Goal: Task Accomplishment & Management: Manage account settings

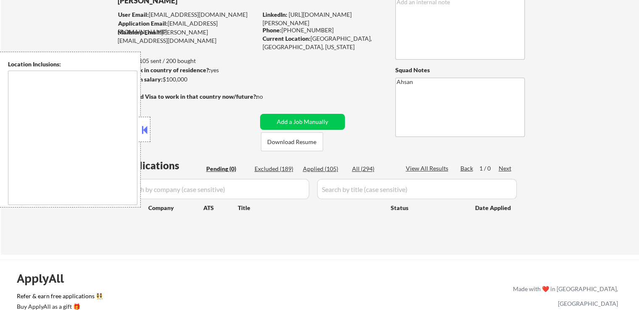
scroll to position [84, 0]
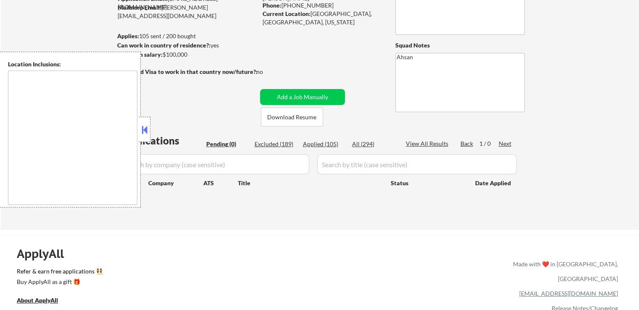
click at [148, 134] on button at bounding box center [144, 129] width 9 height 13
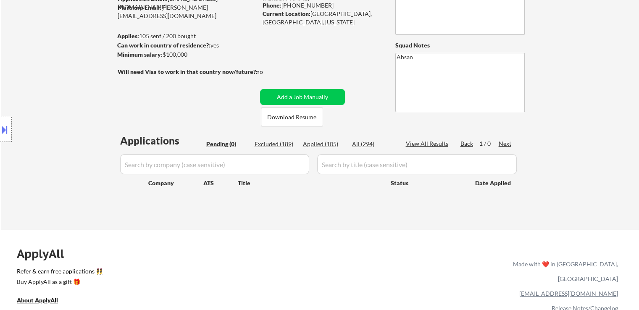
click at [97, 101] on div "Location Inclusions:" at bounding box center [75, 130] width 150 height 156
click at [97, 99] on div "Location Inclusions:" at bounding box center [75, 130] width 150 height 156
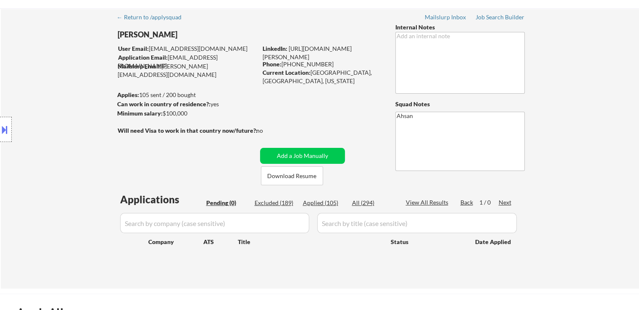
scroll to position [0, 0]
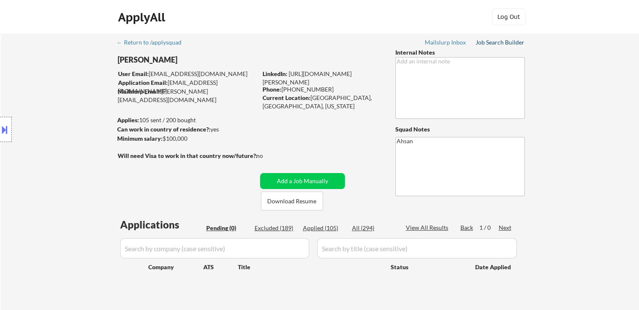
click at [486, 42] on div "Job Search Builder" at bounding box center [499, 42] width 49 height 6
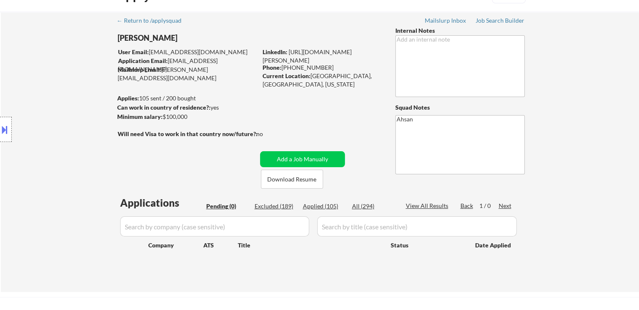
scroll to position [42, 0]
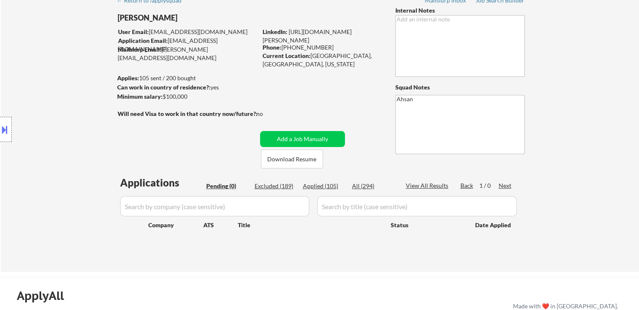
click at [46, 100] on div "Location Inclusions:" at bounding box center [75, 130] width 150 height 156
click at [279, 232] on div "Title" at bounding box center [310, 224] width 145 height 15
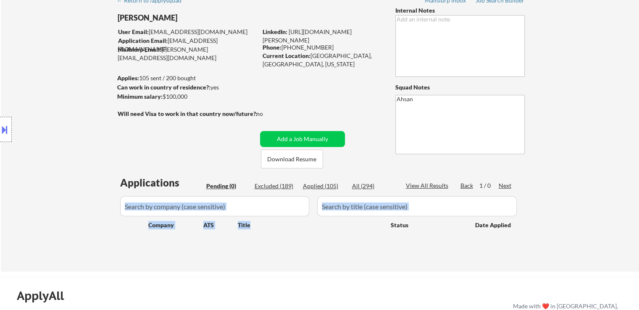
drag, startPoint x: 279, startPoint y: 232, endPoint x: 144, endPoint y: 235, distance: 134.4
click at [144, 235] on div "Applications Pending (0) Excluded (189) Applied (105) All (294) View All Result…" at bounding box center [320, 216] width 404 height 80
click at [121, 236] on div "Applications Pending (0) Excluded (189) Applied (105) All (294) View All Result…" at bounding box center [320, 216] width 404 height 80
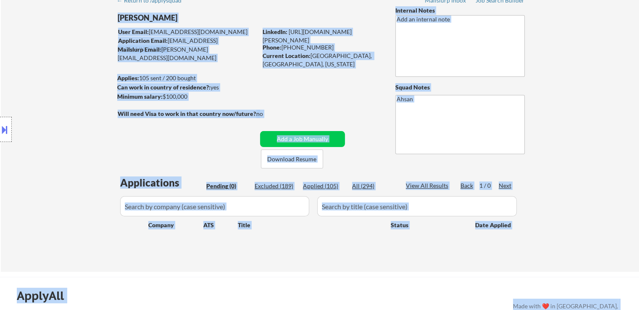
drag, startPoint x: 117, startPoint y: 185, endPoint x: 553, endPoint y: 181, distance: 435.5
click at [544, 181] on body "← Return to /applysquad Mailslurp Inbox Job Search Builder [PERSON_NAME] User E…" at bounding box center [319, 113] width 639 height 310
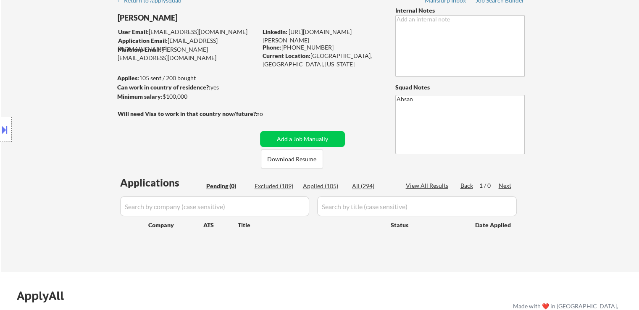
click at [575, 181] on div "← Return to /applysquad Mailslurp Inbox Job Search Builder [PERSON_NAME] User E…" at bounding box center [320, 132] width 638 height 280
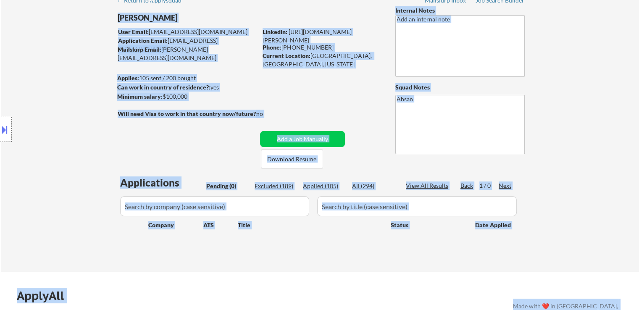
drag, startPoint x: 483, startPoint y: 184, endPoint x: 87, endPoint y: 189, distance: 396.0
click at [88, 189] on body "← Return to /applysquad Mailslurp Inbox Job Search Builder [PERSON_NAME] User E…" at bounding box center [319, 113] width 639 height 310
click at [87, 189] on div "Location Inclusions:" at bounding box center [75, 130] width 150 height 156
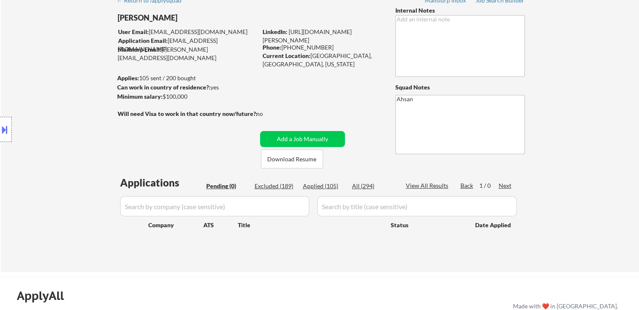
drag, startPoint x: 276, startPoint y: 111, endPoint x: 163, endPoint y: 111, distance: 113.0
click at [275, 111] on div "no" at bounding box center [268, 114] width 24 height 8
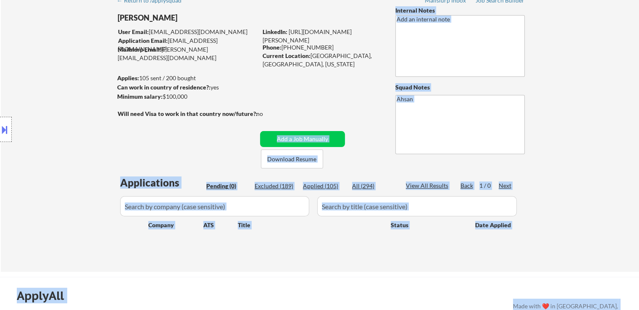
drag, startPoint x: 163, startPoint y: 111, endPoint x: 110, endPoint y: 110, distance: 53.3
click at [110, 110] on body "← Return to /applysquad Mailslurp Inbox Job Search Builder [PERSON_NAME] User E…" at bounding box center [319, 113] width 639 height 310
click at [99, 113] on div "Location Inclusions:" at bounding box center [75, 130] width 150 height 156
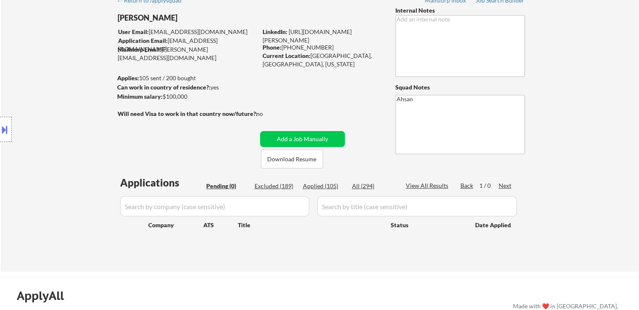
drag, startPoint x: 373, startPoint y: 51, endPoint x: 313, endPoint y: 52, distance: 60.5
click at [313, 52] on div "Current Location: [GEOGRAPHIC_DATA], [GEOGRAPHIC_DATA], [US_STATE]" at bounding box center [321, 60] width 119 height 16
click at [317, 74] on div "← Return to /applysquad Mailslurp Inbox Job Search Builder [PERSON_NAME] User E…" at bounding box center [319, 128] width 419 height 273
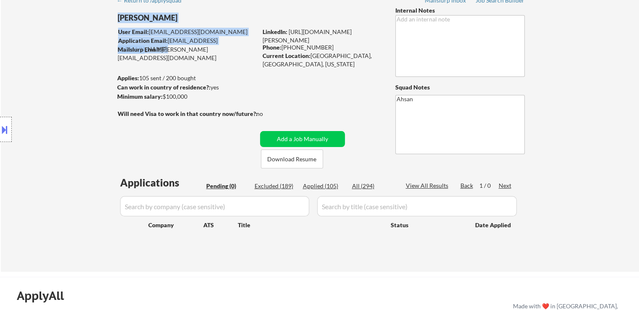
drag, startPoint x: 225, startPoint y: 54, endPoint x: 200, endPoint y: 69, distance: 28.7
click at [144, 49] on div "← Return to /applysquad Mailslurp Inbox Job Search Builder [PERSON_NAME] User E…" at bounding box center [319, 128] width 419 height 273
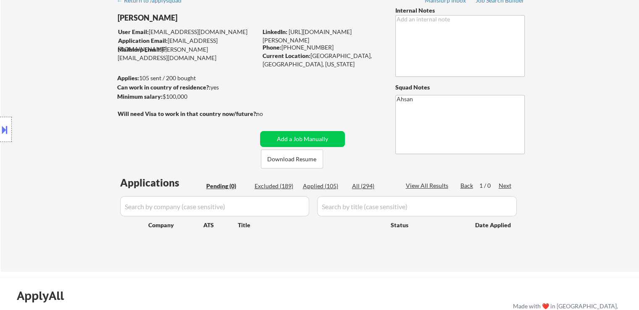
click at [233, 82] on div "Applies: 105 sent / 200 bought" at bounding box center [187, 78] width 140 height 8
drag, startPoint x: 199, startPoint y: 95, endPoint x: 99, endPoint y: 79, distance: 100.8
click at [99, 79] on body "← Return to /applysquad Mailslurp Inbox Job Search Builder [PERSON_NAME] User E…" at bounding box center [319, 113] width 639 height 310
click at [98, 83] on div "Location Inclusions:" at bounding box center [75, 130] width 150 height 156
click at [367, 56] on div "Current Location: [GEOGRAPHIC_DATA], [GEOGRAPHIC_DATA], [US_STATE]" at bounding box center [321, 60] width 119 height 16
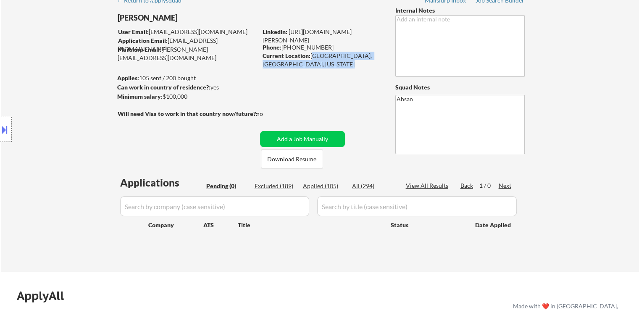
drag, startPoint x: 367, startPoint y: 56, endPoint x: 319, endPoint y: 53, distance: 48.4
click at [319, 53] on div "Current Location: [GEOGRAPHIC_DATA], [GEOGRAPHIC_DATA], [US_STATE]" at bounding box center [321, 60] width 119 height 16
click at [301, 94] on div "← Return to /applysquad Mailslurp Inbox Job Search Builder [PERSON_NAME] User E…" at bounding box center [319, 128] width 419 height 273
drag, startPoint x: 304, startPoint y: 48, endPoint x: 254, endPoint y: 41, distance: 50.9
click at [254, 41] on div "[PERSON_NAME] User Email: [EMAIL_ADDRESS][DOMAIN_NAME] Application Email: [EMAI…" at bounding box center [254, 87] width 275 height 162
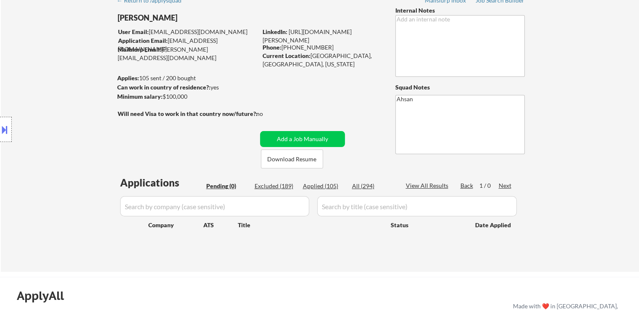
click at [249, 79] on div "Applies: 105 sent / 200 bought" at bounding box center [187, 78] width 140 height 8
click at [237, 116] on strong "Will need Visa to work in that country now/future?:" at bounding box center [188, 113] width 140 height 7
click at [236, 116] on strong "Will need Visa to work in that country now/future?:" at bounding box center [188, 113] width 140 height 7
click at [212, 109] on div "← Return to /applysquad Mailslurp Inbox Job Search Builder [PERSON_NAME] User E…" at bounding box center [319, 128] width 419 height 273
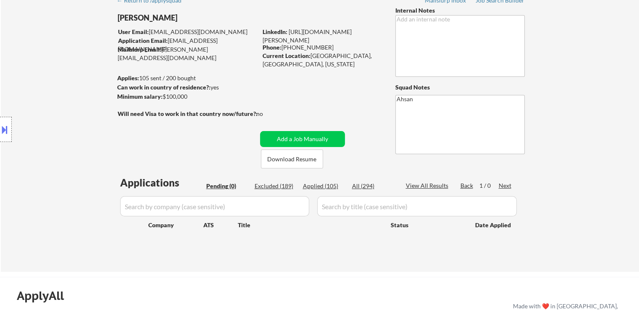
click at [210, 115] on strong "Will need Visa to work in that country now/future?:" at bounding box center [188, 113] width 140 height 7
click at [125, 114] on div "Location Inclusions:" at bounding box center [75, 130] width 150 height 156
click at [131, 113] on div "Location Inclusions:" at bounding box center [75, 130] width 150 height 156
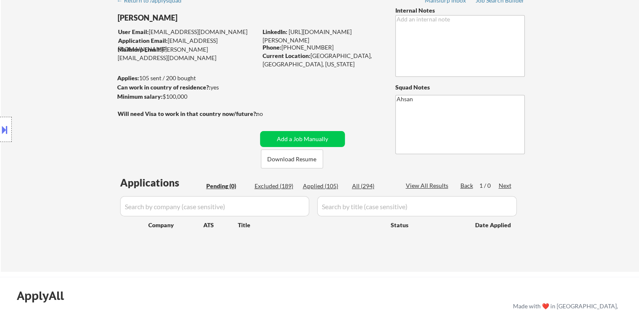
click at [131, 113] on div "Location Inclusions:" at bounding box center [75, 130] width 150 height 156
click at [135, 117] on div "Location Inclusions:" at bounding box center [75, 130] width 150 height 156
click at [276, 118] on div "← Return to /applysquad Mailslurp Inbox Job Search Builder [PERSON_NAME] User E…" at bounding box center [319, 128] width 419 height 273
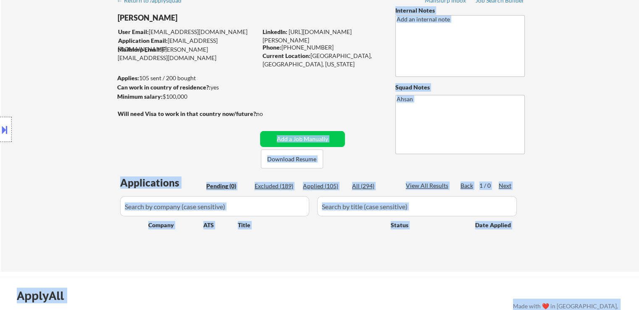
drag, startPoint x: 264, startPoint y: 113, endPoint x: 114, endPoint y: 112, distance: 149.5
click at [114, 112] on body "← Return to /applysquad Mailslurp Inbox Job Search Builder [PERSON_NAME] User E…" at bounding box center [319, 113] width 639 height 310
click at [114, 112] on div "Location Inclusions:" at bounding box center [75, 130] width 150 height 156
drag, startPoint x: 116, startPoint y: 114, endPoint x: 242, endPoint y: 115, distance: 126.0
click at [242, 115] on body "← Return to /applysquad Mailslurp Inbox Job Search Builder [PERSON_NAME] User E…" at bounding box center [319, 113] width 639 height 310
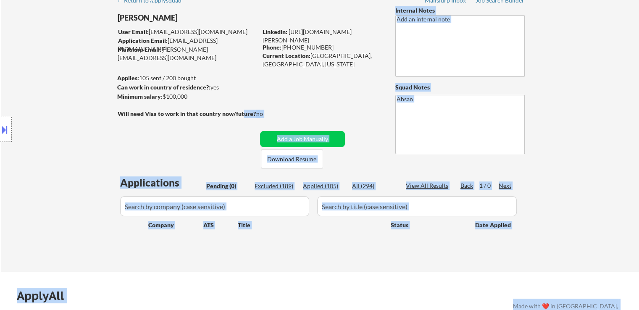
click at [275, 118] on div "no" at bounding box center [268, 114] width 24 height 9
drag, startPoint x: 244, startPoint y: 112, endPoint x: 107, endPoint y: 113, distance: 137.3
click at [107, 113] on body "← Return to /applysquad Mailslurp Inbox Job Search Builder [PERSON_NAME] User E…" at bounding box center [319, 113] width 639 height 310
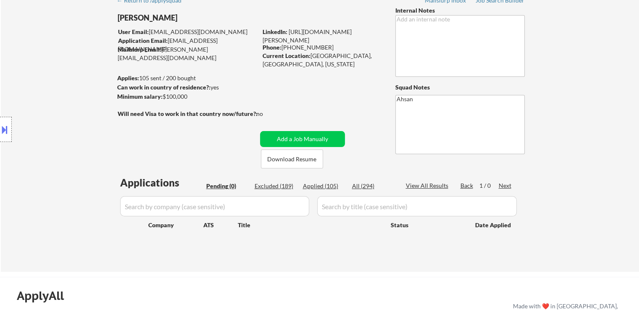
click at [303, 71] on div "← Return to /applysquad Mailslurp Inbox Job Search Builder [PERSON_NAME] User E…" at bounding box center [319, 128] width 419 height 273
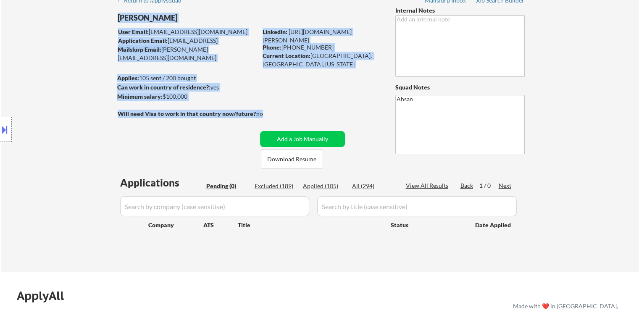
drag, startPoint x: 262, startPoint y: 113, endPoint x: 157, endPoint y: 108, distance: 105.5
click at [157, 108] on div "← Return to /applysquad Mailslurp Inbox Job Search Builder [PERSON_NAME] User E…" at bounding box center [319, 128] width 419 height 273
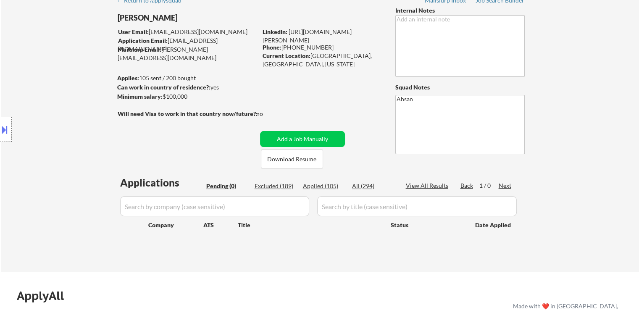
click at [150, 140] on div "Location Inclusions:" at bounding box center [75, 130] width 150 height 156
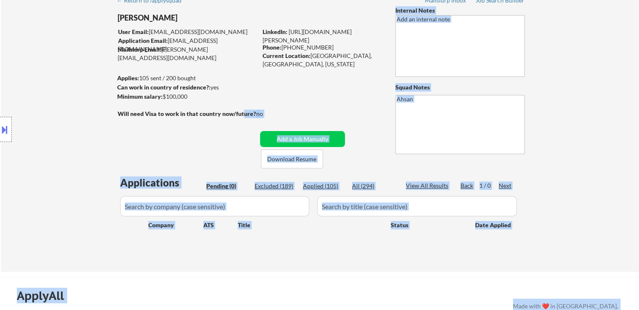
drag, startPoint x: 118, startPoint y: 112, endPoint x: 241, endPoint y: 110, distance: 123.0
click at [241, 110] on body "← Return to /applysquad Mailslurp Inbox Job Search Builder [PERSON_NAME] User E…" at bounding box center [319, 113] width 639 height 310
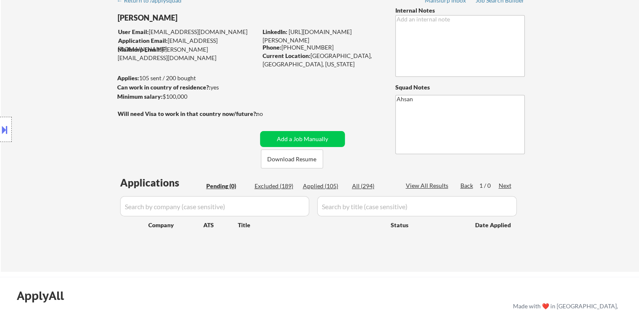
click at [231, 141] on div "← Return to /applysquad Mailslurp Inbox Job Search Builder [PERSON_NAME] User E…" at bounding box center [319, 128] width 419 height 273
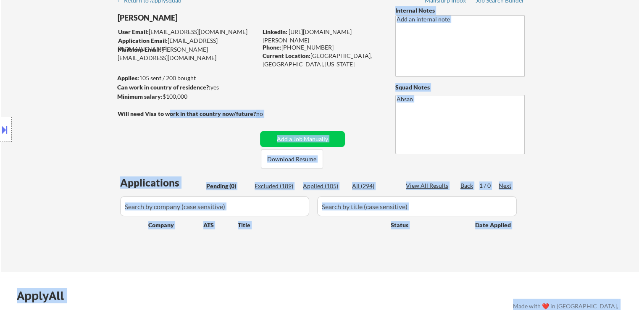
drag, startPoint x: 137, startPoint y: 116, endPoint x: 168, endPoint y: 118, distance: 30.7
click at [168, 118] on body "← Return to /applysquad Mailslurp Inbox Job Search Builder [PERSON_NAME] User E…" at bounding box center [319, 113] width 639 height 310
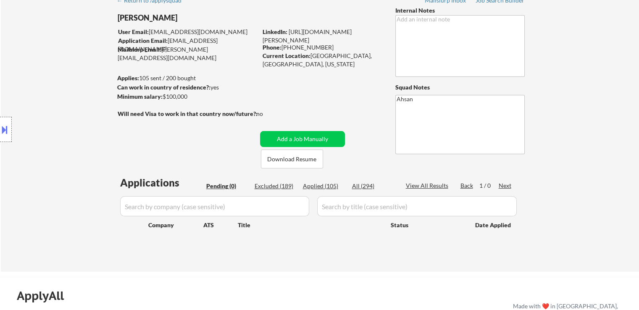
drag, startPoint x: 170, startPoint y: 138, endPoint x: 144, endPoint y: 140, distance: 26.2
click at [171, 138] on div "← Return to /applysquad Mailslurp Inbox Job Search Builder [PERSON_NAME] User E…" at bounding box center [319, 128] width 419 height 273
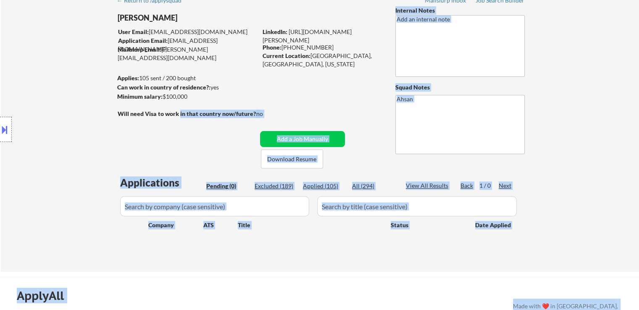
drag, startPoint x: 127, startPoint y: 115, endPoint x: 180, endPoint y: 114, distance: 52.5
click at [180, 114] on body "← Return to /applysquad Mailslurp Inbox Job Search Builder [PERSON_NAME] User E…" at bounding box center [319, 113] width 639 height 310
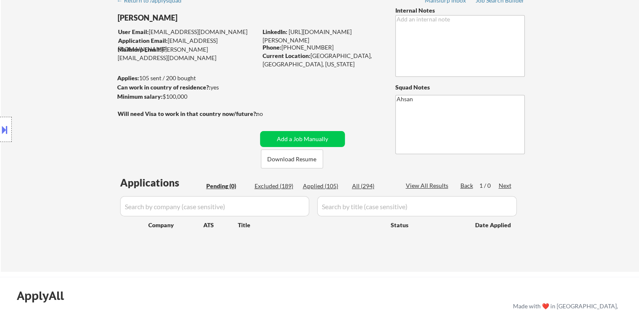
click at [188, 129] on div "← Return to /applysquad Mailslurp Inbox Job Search Builder [PERSON_NAME] User E…" at bounding box center [319, 128] width 419 height 273
drag, startPoint x: 172, startPoint y: 109, endPoint x: 234, endPoint y: 106, distance: 62.2
click at [234, 106] on div "← Return to /applysquad Mailslurp Inbox Job Search Builder [PERSON_NAME] User E…" at bounding box center [319, 128] width 419 height 273
click at [228, 127] on div "← Return to /applysquad Mailslurp Inbox Job Search Builder [PERSON_NAME] User E…" at bounding box center [319, 128] width 419 height 273
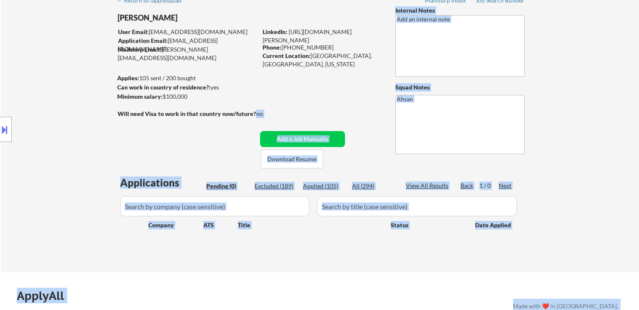
drag, startPoint x: 257, startPoint y: 116, endPoint x: 125, endPoint y: 121, distance: 131.9
click at [133, 114] on body "← Return to /applysquad Mailslurp Inbox Job Search Builder [PERSON_NAME] User E…" at bounding box center [319, 113] width 639 height 310
click at [124, 121] on div "Location Inclusions:" at bounding box center [75, 130] width 150 height 156
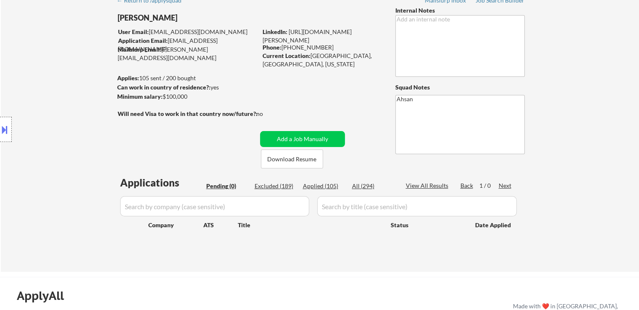
click at [226, 157] on div "← Return to /applysquad Mailslurp Inbox Job Search Builder [PERSON_NAME] User E…" at bounding box center [319, 128] width 419 height 273
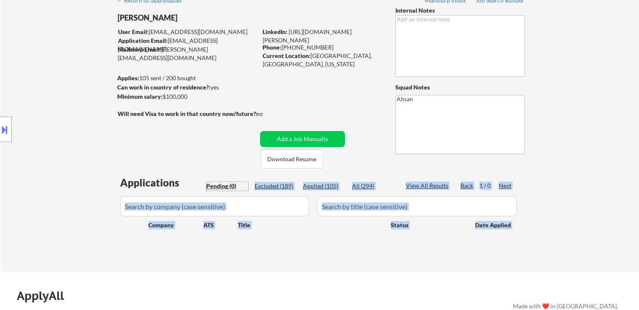
drag, startPoint x: 239, startPoint y: 183, endPoint x: 154, endPoint y: 175, distance: 84.8
click at [166, 175] on div "← Return to /applysquad Mailslurp Inbox Job Search Builder [PERSON_NAME] User E…" at bounding box center [319, 128] width 419 height 273
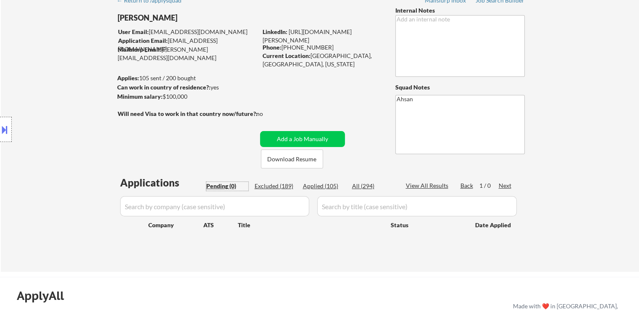
click at [111, 151] on div "Location Inclusions:" at bounding box center [75, 130] width 150 height 156
drag, startPoint x: 220, startPoint y: 92, endPoint x: 147, endPoint y: 86, distance: 73.8
click at [147, 86] on body "← Return to /applysquad Mailslurp Inbox Job Search Builder [PERSON_NAME] User E…" at bounding box center [319, 113] width 639 height 310
click at [273, 80] on div "← Return to /applysquad Mailslurp Inbox Job Search Builder [PERSON_NAME] User E…" at bounding box center [319, 128] width 419 height 273
drag, startPoint x: 303, startPoint y: 54, endPoint x: 356, endPoint y: 58, distance: 53.0
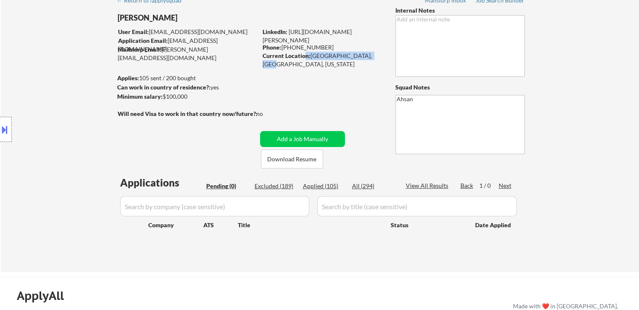
click at [356, 58] on div "Current Location: [GEOGRAPHIC_DATA], [GEOGRAPHIC_DATA], [US_STATE]" at bounding box center [321, 60] width 119 height 16
click at [344, 67] on div "← Return to /applysquad Mailslurp Inbox Job Search Builder [PERSON_NAME] User E…" at bounding box center [319, 128] width 419 height 273
drag, startPoint x: 363, startPoint y: 56, endPoint x: 308, endPoint y: 53, distance: 55.1
click at [308, 53] on div "Current Location: [GEOGRAPHIC_DATA], [GEOGRAPHIC_DATA], [US_STATE]" at bounding box center [321, 60] width 119 height 16
click at [293, 69] on div "← Return to /applysquad Mailslurp Inbox Job Search Builder [PERSON_NAME] User E…" at bounding box center [319, 128] width 419 height 273
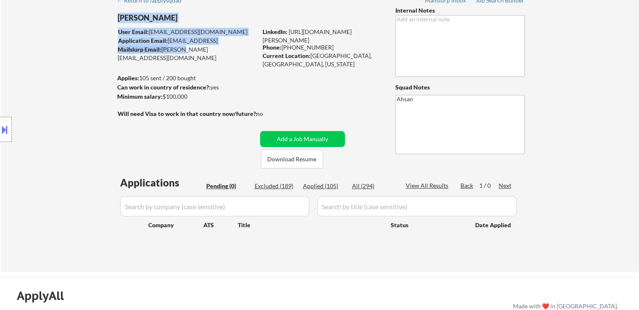
drag, startPoint x: 231, startPoint y: 54, endPoint x: 183, endPoint y: 52, distance: 48.3
click at [180, 46] on div "← Return to /applysquad Mailslurp Inbox Job Search Builder [PERSON_NAME] User E…" at bounding box center [319, 128] width 419 height 273
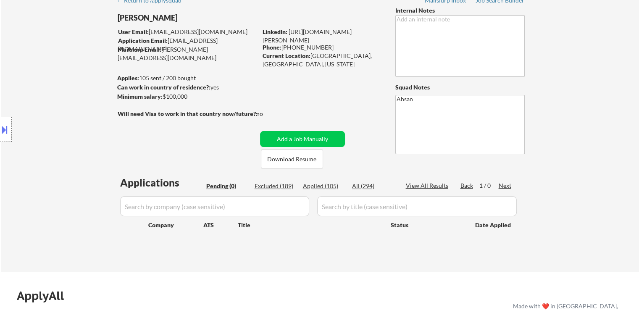
click at [190, 58] on div "← Return to /applysquad Mailslurp Inbox Job Search Builder [PERSON_NAME] User E…" at bounding box center [319, 128] width 419 height 273
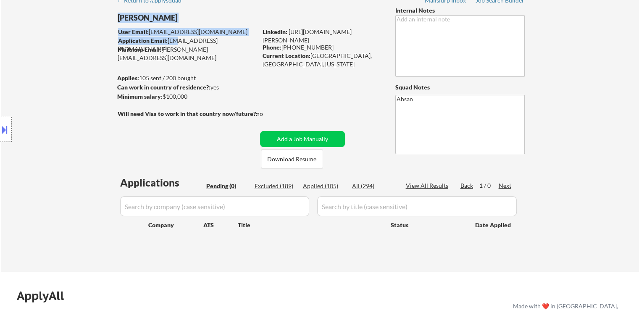
drag, startPoint x: 178, startPoint y: 44, endPoint x: 235, endPoint y: 55, distance: 58.6
click at [235, 55] on div "← Return to /applysquad Mailslurp Inbox Job Search Builder [PERSON_NAME] User E…" at bounding box center [319, 128] width 419 height 273
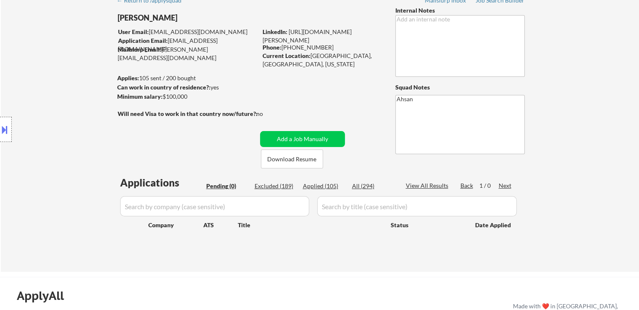
click at [235, 55] on div "← Return to /applysquad Mailslurp Inbox Job Search Builder [PERSON_NAME] User E…" at bounding box center [319, 128] width 419 height 273
drag, startPoint x: 239, startPoint y: 50, endPoint x: 157, endPoint y: 47, distance: 81.1
click at [157, 47] on div "Mailslurp Email: [PERSON_NAME][EMAIL_ADDRESS][DOMAIN_NAME]" at bounding box center [187, 53] width 139 height 16
click at [184, 57] on div "← Return to /applysquad Mailslurp Inbox Job Search Builder [PERSON_NAME] User E…" at bounding box center [319, 128] width 419 height 273
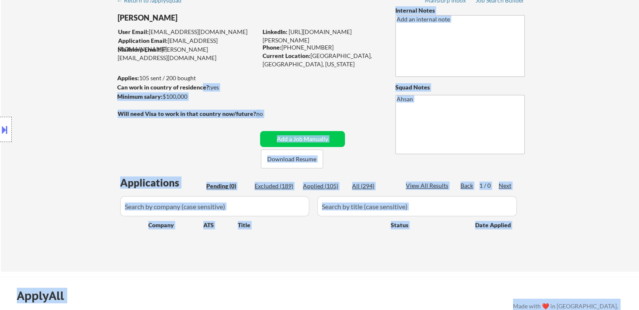
drag, startPoint x: 163, startPoint y: 86, endPoint x: 141, endPoint y: 88, distance: 21.9
click at [141, 88] on body "← Return to /applysquad Mailslurp Inbox Job Search Builder [PERSON_NAME] User E…" at bounding box center [319, 113] width 639 height 310
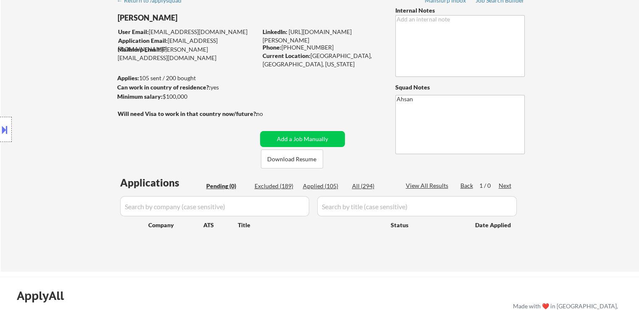
drag, startPoint x: 216, startPoint y: 81, endPoint x: 232, endPoint y: 76, distance: 16.9
click at [216, 81] on div "Applies: 105 sent / 200 bought" at bounding box center [187, 78] width 140 height 9
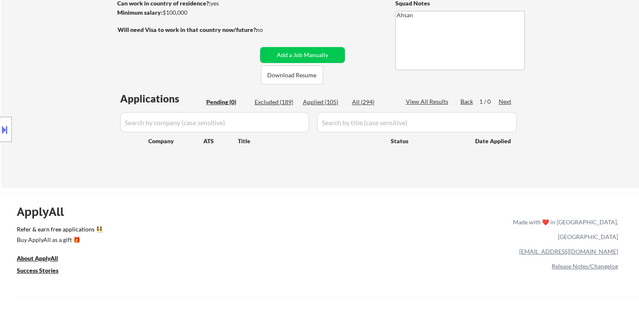
click at [70, 135] on div "Location Inclusions:" at bounding box center [75, 130] width 150 height 156
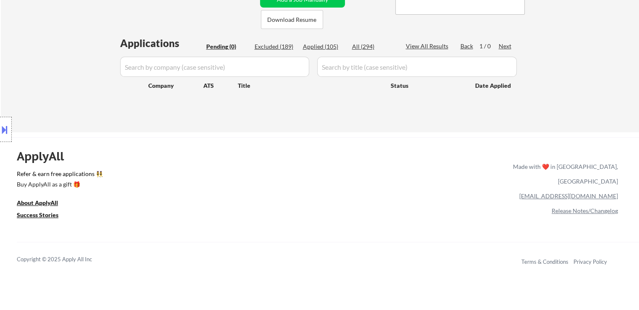
scroll to position [210, 0]
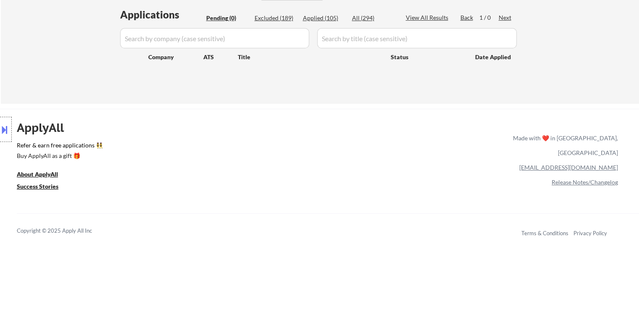
drag, startPoint x: 66, startPoint y: 194, endPoint x: 28, endPoint y: 180, distance: 40.1
click at [28, 180] on div "Location Inclusions:" at bounding box center [75, 130] width 150 height 156
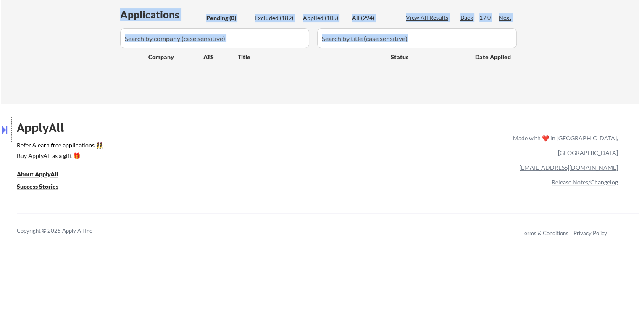
drag, startPoint x: 543, startPoint y: 72, endPoint x: 190, endPoint y: 68, distance: 353.6
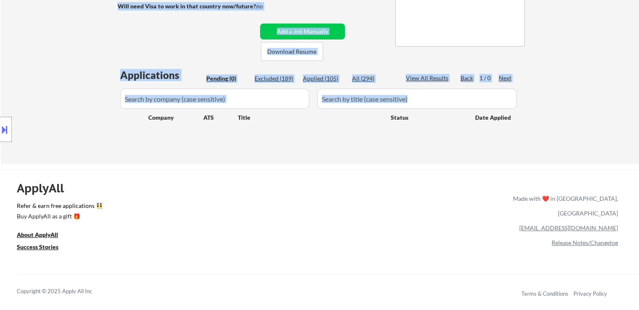
scroll to position [84, 0]
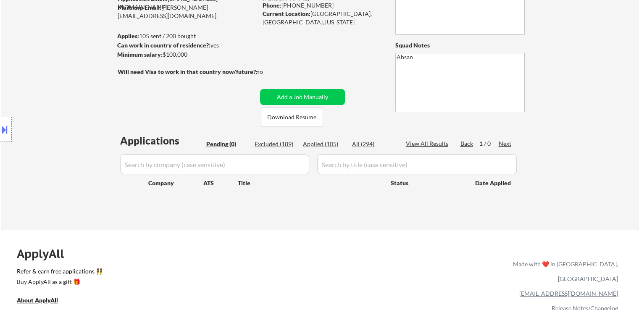
click at [31, 127] on div "Location Inclusions:" at bounding box center [75, 130] width 150 height 156
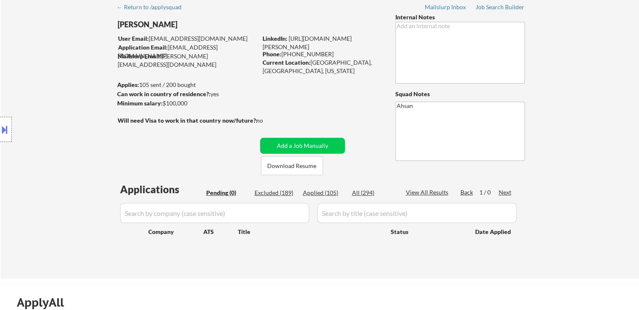
scroll to position [0, 0]
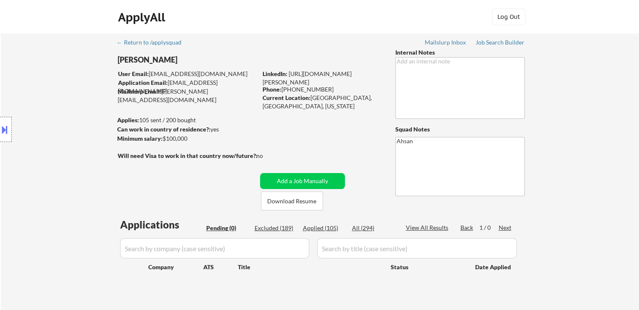
drag, startPoint x: 226, startPoint y: 128, endPoint x: 79, endPoint y: 115, distance: 147.5
click at [79, 115] on body "← Return to /applysquad Mailslurp Inbox Job Search Builder [PERSON_NAME] User E…" at bounding box center [319, 155] width 639 height 310
click at [222, 138] on div "Minimum salary: $100,000" at bounding box center [187, 138] width 140 height 8
drag, startPoint x: 190, startPoint y: 139, endPoint x: 110, endPoint y: 111, distance: 84.7
click at [110, 111] on body "← Return to /applysquad Mailslurp Inbox Job Search Builder [PERSON_NAME] User E…" at bounding box center [319, 155] width 639 height 310
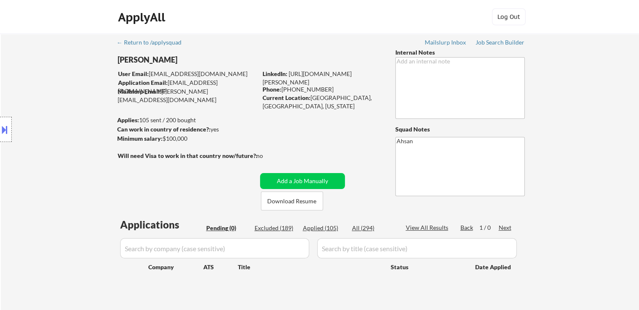
click at [196, 134] on div "Minimum salary: $100,000" at bounding box center [187, 138] width 140 height 8
drag, startPoint x: 195, startPoint y: 138, endPoint x: 115, endPoint y: 116, distance: 83.1
click at [115, 116] on body "← Return to /applysquad Mailslurp Inbox Job Search Builder [PERSON_NAME] User E…" at bounding box center [319, 155] width 639 height 310
drag, startPoint x: 370, startPoint y: 97, endPoint x: 323, endPoint y: 90, distance: 47.2
click at [325, 89] on div "LinkedIn: [URL][DOMAIN_NAME][PERSON_NAME] Phone: [PHONE_NUMBER] Current Locatio…" at bounding box center [322, 86] width 120 height 33
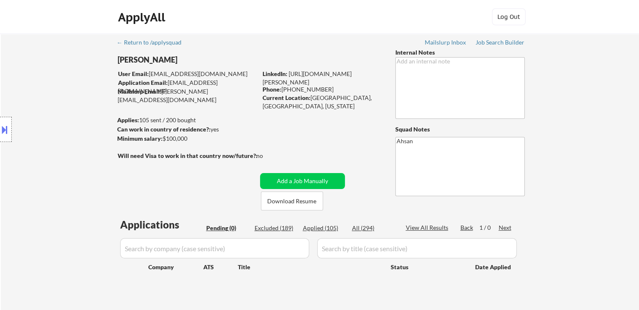
click at [306, 114] on div "← Return to /applysquad Mailslurp Inbox Job Search Builder [PERSON_NAME] User E…" at bounding box center [319, 170] width 419 height 273
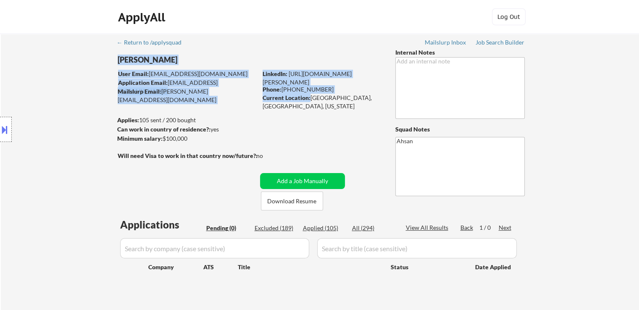
drag, startPoint x: 309, startPoint y: 101, endPoint x: 330, endPoint y: 108, distance: 21.4
click at [327, 105] on div "← Return to /applysquad Mailslurp Inbox Job Search Builder [PERSON_NAME] User E…" at bounding box center [319, 170] width 419 height 273
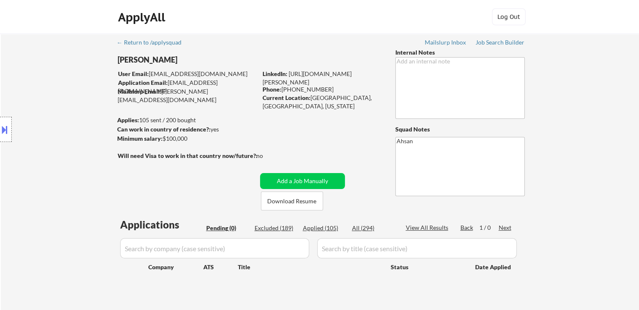
click at [330, 108] on div "← Return to /applysquad Mailslurp Inbox Job Search Builder [PERSON_NAME] User E…" at bounding box center [319, 170] width 419 height 273
drag, startPoint x: 312, startPoint y: 96, endPoint x: 366, endPoint y: 100, distance: 54.3
click at [366, 100] on div "Current Location: [GEOGRAPHIC_DATA], [GEOGRAPHIC_DATA], [US_STATE]" at bounding box center [321, 102] width 119 height 16
click at [367, 108] on div "← Return to /applysquad Mailslurp Inbox Job Search Builder [PERSON_NAME] User E…" at bounding box center [319, 170] width 419 height 273
drag, startPoint x: 370, startPoint y: 97, endPoint x: 299, endPoint y: 95, distance: 71.0
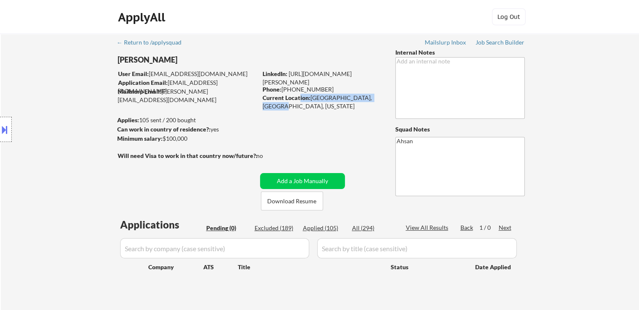
click at [299, 95] on div "Current Location: [GEOGRAPHIC_DATA], [GEOGRAPHIC_DATA], [US_STATE]" at bounding box center [321, 102] width 119 height 16
click at [275, 118] on div "← Return to /applysquad Mailslurp Inbox Job Search Builder [PERSON_NAME] User E…" at bounding box center [319, 170] width 419 height 273
click at [92, 115] on div "Location Inclusions:" at bounding box center [75, 130] width 150 height 156
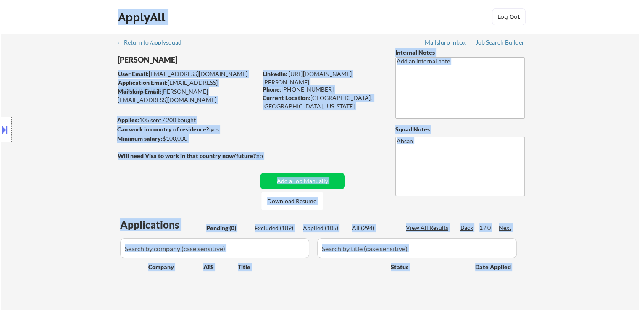
drag, startPoint x: 175, startPoint y: 58, endPoint x: 124, endPoint y: 61, distance: 50.9
click at [124, 61] on body "← Return to /applysquad Mailslurp Inbox Job Search Builder [PERSON_NAME] User E…" at bounding box center [319, 155] width 639 height 310
click at [102, 66] on div "Location Inclusions:" at bounding box center [75, 130] width 150 height 156
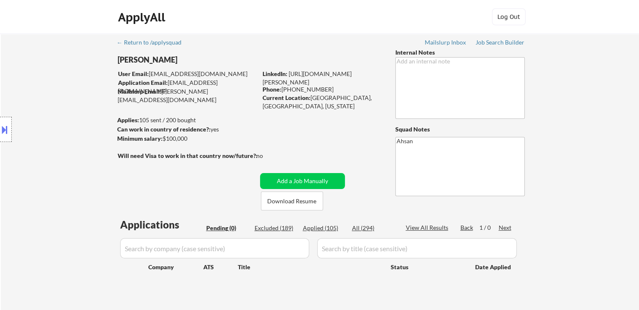
click at [166, 54] on div "← Return to /applysquad Mailslurp Inbox Job Search Builder [PERSON_NAME] User E…" at bounding box center [319, 170] width 419 height 273
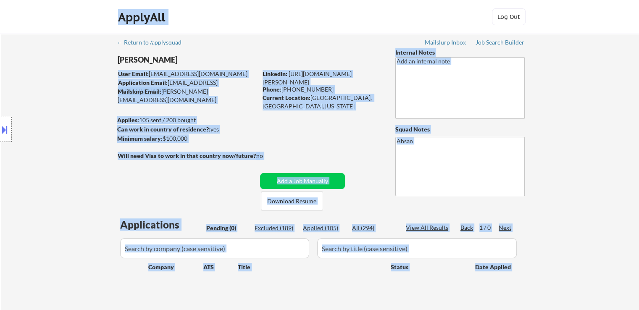
drag, startPoint x: 168, startPoint y: 57, endPoint x: 103, endPoint y: 59, distance: 65.1
click at [103, 59] on body "← Return to /applysquad Mailslurp Inbox Job Search Builder [PERSON_NAME] User E…" at bounding box center [319, 155] width 639 height 310
click at [3, 107] on div "Location Inclusions:" at bounding box center [75, 130] width 150 height 156
drag, startPoint x: 169, startPoint y: 63, endPoint x: 122, endPoint y: 62, distance: 47.5
click at [122, 62] on body "← Return to /applysquad Mailslurp Inbox Job Search Builder [PERSON_NAME] User E…" at bounding box center [319, 155] width 639 height 310
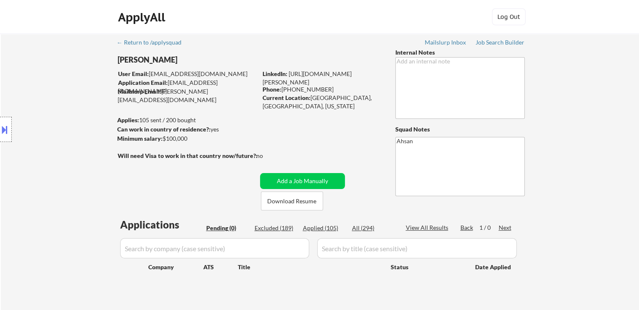
click at [172, 53] on div "← Return to /applysquad Mailslurp Inbox Job Search Builder [PERSON_NAME] User E…" at bounding box center [319, 170] width 419 height 273
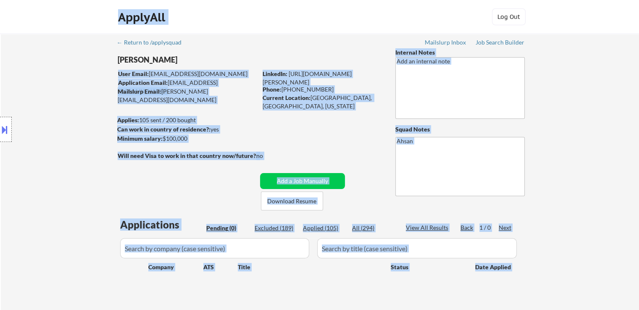
drag, startPoint x: 169, startPoint y: 58, endPoint x: 139, endPoint y: 53, distance: 30.1
click at [139, 53] on body "← Return to /applysquad Mailslurp Inbox Job Search Builder [PERSON_NAME] User E…" at bounding box center [319, 155] width 639 height 310
click at [57, 70] on div "Location Inclusions:" at bounding box center [75, 130] width 150 height 156
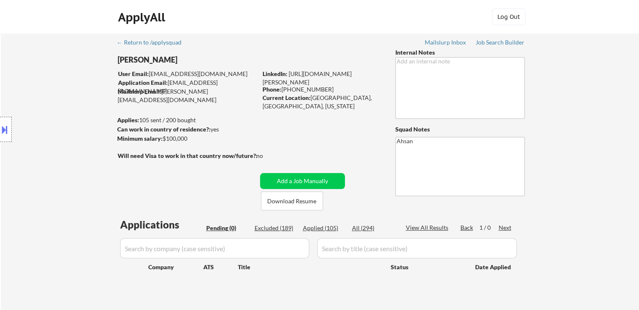
click at [197, 40] on div "← Return to /applysquad Mailslurp Inbox Job Search Builder [PERSON_NAME] User E…" at bounding box center [319, 170] width 419 height 273
click at [209, 40] on div "← Return to /applysquad Mailslurp Inbox Job Search Builder [PERSON_NAME] User E…" at bounding box center [319, 170] width 419 height 273
drag, startPoint x: 365, startPoint y: 97, endPoint x: 152, endPoint y: 133, distance: 215.9
click at [152, 133] on div "[PERSON_NAME] User Email: [EMAIL_ADDRESS][DOMAIN_NAME] Application Email: [EMAI…" at bounding box center [254, 129] width 275 height 162
click at [210, 133] on div "Can work in country of residence?: yes" at bounding box center [185, 129] width 137 height 9
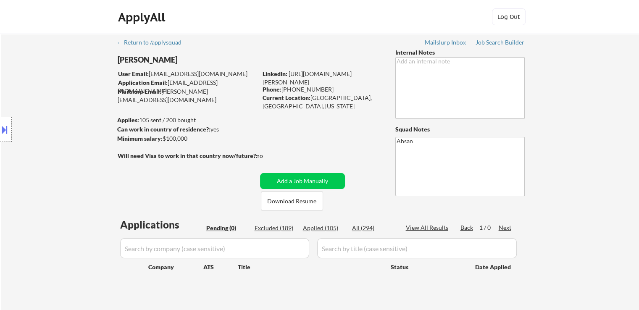
drag, startPoint x: 177, startPoint y: 131, endPoint x: 140, endPoint y: 122, distance: 37.8
click at [140, 122] on body "← Return to /applysquad Mailslurp Inbox Job Search Builder [PERSON_NAME] User E…" at bounding box center [319, 155] width 639 height 310
click at [625, 104] on div "← Return to /applysquad Mailslurp Inbox Job Search Builder [PERSON_NAME] User E…" at bounding box center [320, 174] width 638 height 280
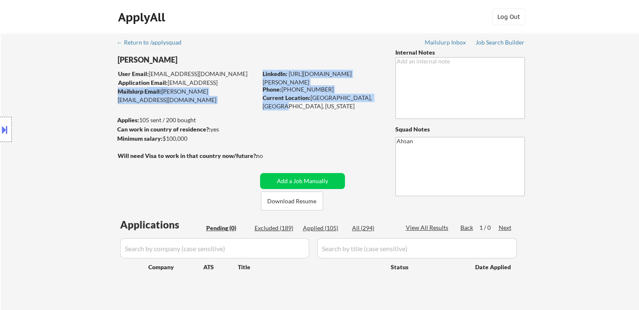
drag, startPoint x: 344, startPoint y: 102, endPoint x: 241, endPoint y: 83, distance: 105.5
click at [241, 83] on div "[PERSON_NAME] User Email: [EMAIL_ADDRESS][DOMAIN_NAME] Application Email: [EMAI…" at bounding box center [254, 129] width 275 height 162
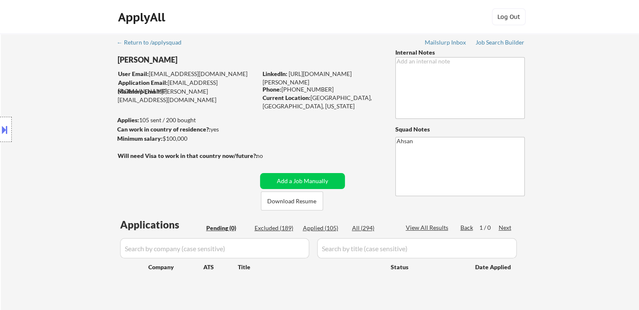
click at [220, 113] on div "← Return to /applysquad Mailslurp Inbox Job Search Builder [PERSON_NAME] User E…" at bounding box center [319, 170] width 419 height 273
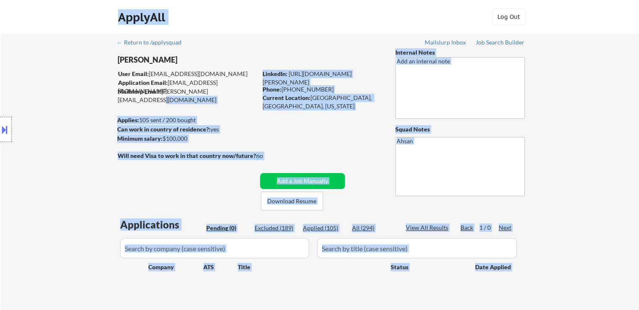
drag, startPoint x: 239, startPoint y: 95, endPoint x: 101, endPoint y: 79, distance: 138.7
click at [101, 79] on body "← Return to /applysquad Mailslurp Inbox Job Search Builder [PERSON_NAME] User E…" at bounding box center [319, 155] width 639 height 310
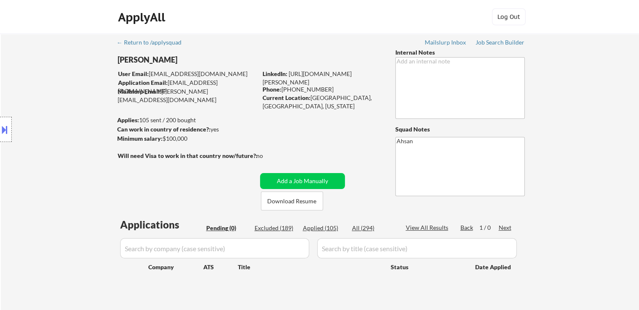
click at [245, 105] on div "← Return to /applysquad Mailslurp Inbox Job Search Builder [PERSON_NAME] User E…" at bounding box center [319, 170] width 419 height 273
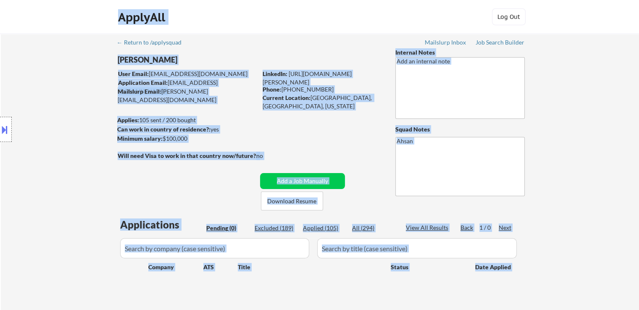
drag, startPoint x: 242, startPoint y: 98, endPoint x: 149, endPoint y: 74, distance: 96.1
click at [149, 74] on body "← Return to /applysquad Mailslurp Inbox Job Search Builder [PERSON_NAME] User E…" at bounding box center [319, 155] width 639 height 310
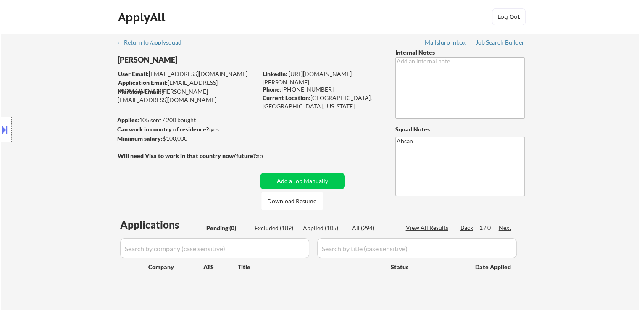
click at [248, 103] on div "← Return to /applysquad Mailslurp Inbox Job Search Builder [PERSON_NAME] User E…" at bounding box center [319, 170] width 419 height 273
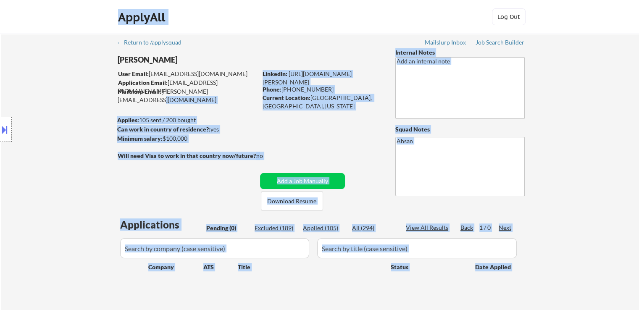
drag, startPoint x: 243, startPoint y: 94, endPoint x: 118, endPoint y: 70, distance: 127.0
click at [118, 70] on body "← Return to /applysquad Mailslurp Inbox Job Search Builder [PERSON_NAME] User E…" at bounding box center [319, 155] width 639 height 310
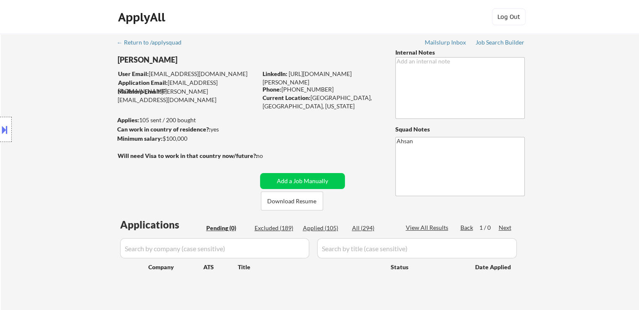
click at [301, 149] on div "← Return to /applysquad Mailslurp Inbox Job Search Builder [PERSON_NAME] User E…" at bounding box center [319, 170] width 419 height 273
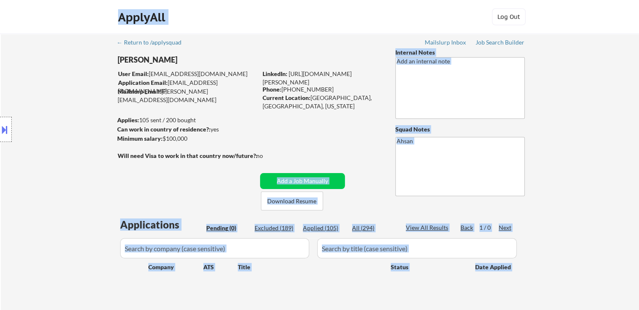
drag, startPoint x: 257, startPoint y: 155, endPoint x: 123, endPoint y: 157, distance: 134.4
click at [134, 155] on body "← Return to /applysquad Mailslurp Inbox Job Search Builder [PERSON_NAME] User E…" at bounding box center [319, 155] width 639 height 310
click at [114, 161] on div "Location Inclusions:" at bounding box center [75, 130] width 150 height 156
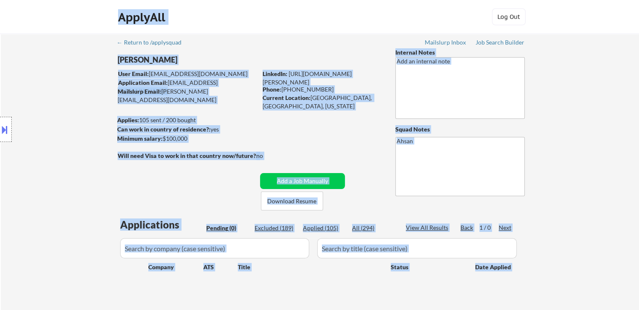
drag, startPoint x: 119, startPoint y: 154, endPoint x: 286, endPoint y: 145, distance: 167.0
click at [286, 145] on body "← Return to /applysquad Mailslurp Inbox Job Search Builder [PERSON_NAME] User E…" at bounding box center [319, 155] width 639 height 310
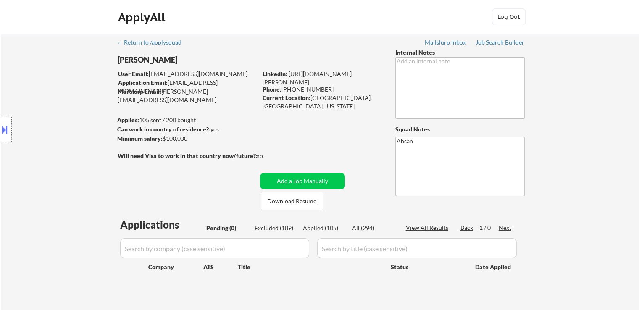
click at [286, 145] on div "← Return to /applysquad Mailslurp Inbox Job Search Builder [PERSON_NAME] User E…" at bounding box center [319, 170] width 419 height 273
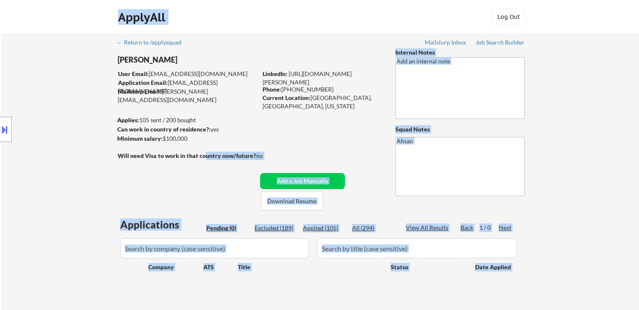
drag, startPoint x: 131, startPoint y: 156, endPoint x: 108, endPoint y: 157, distance: 23.1
click at [108, 157] on body "← Return to /applysquad Mailslurp Inbox Job Search Builder [PERSON_NAME] User E…" at bounding box center [319, 155] width 639 height 310
click at [107, 157] on div "Location Inclusions:" at bounding box center [75, 130] width 150 height 156
drag, startPoint x: 133, startPoint y: 153, endPoint x: 233, endPoint y: 153, distance: 100.8
click at [233, 153] on body "← Return to /applysquad Mailslurp Inbox Job Search Builder [PERSON_NAME] User E…" at bounding box center [319, 155] width 639 height 310
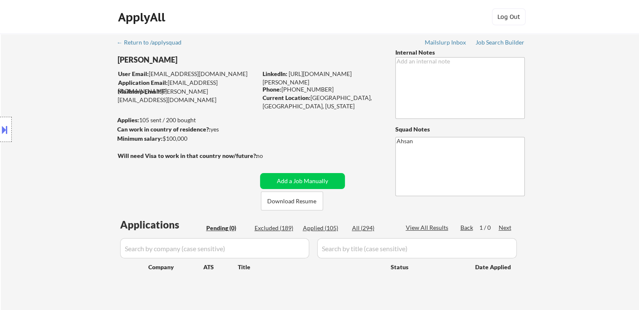
click at [211, 170] on div "← Return to /applysquad Mailslurp Inbox Job Search Builder [PERSON_NAME] User E…" at bounding box center [319, 170] width 419 height 273
drag, startPoint x: 175, startPoint y: 154, endPoint x: 211, endPoint y: 157, distance: 36.7
click at [211, 157] on strong "Will need Visa to work in that country now/future?:" at bounding box center [188, 155] width 140 height 7
click at [210, 170] on div "← Return to /applysquad Mailslurp Inbox Job Search Builder [PERSON_NAME] User E…" at bounding box center [319, 170] width 419 height 273
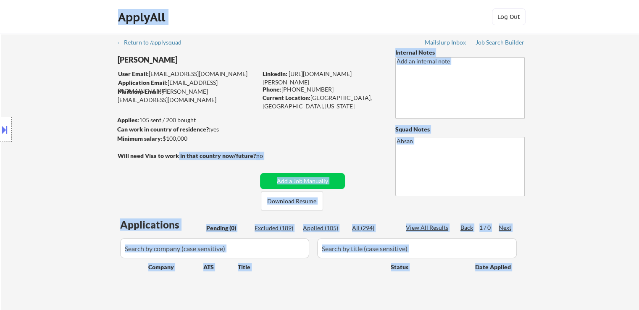
drag, startPoint x: 145, startPoint y: 156, endPoint x: 178, endPoint y: 155, distance: 32.8
click at [178, 154] on body "← Return to /applysquad Mailslurp Inbox Job Search Builder [PERSON_NAME] User E…" at bounding box center [319, 155] width 639 height 310
click at [178, 157] on strong "Will need Visa to work in that country now/future?:" at bounding box center [188, 155] width 140 height 7
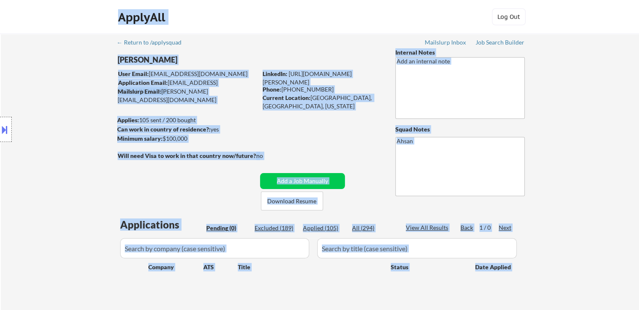
drag, startPoint x: 145, startPoint y: 156, endPoint x: 200, endPoint y: 145, distance: 56.5
click at [200, 145] on body "← Return to /applysquad Mailslurp Inbox Job Search Builder [PERSON_NAME] User E…" at bounding box center [319, 155] width 639 height 310
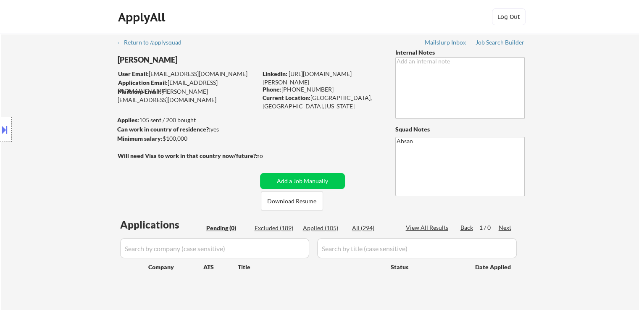
click at [199, 165] on div "← Return to /applysquad Mailslurp Inbox Job Search Builder [PERSON_NAME] User E…" at bounding box center [319, 170] width 419 height 273
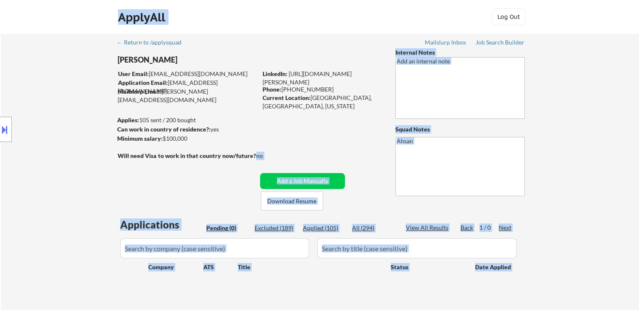
drag, startPoint x: 255, startPoint y: 155, endPoint x: 113, endPoint y: 152, distance: 142.8
click at [117, 152] on body "← Return to /applysquad Mailslurp Inbox Job Search Builder [PERSON_NAME] User E…" at bounding box center [319, 155] width 639 height 310
click at [96, 148] on div "Location Inclusions:" at bounding box center [75, 130] width 150 height 156
click at [331, 122] on div "← Return to /applysquad Mailslurp Inbox Job Search Builder [PERSON_NAME] User E…" at bounding box center [319, 170] width 419 height 273
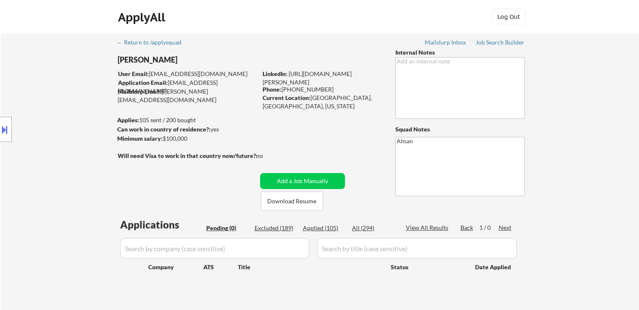
click at [378, 95] on div "Current Location: [GEOGRAPHIC_DATA], [GEOGRAPHIC_DATA], [US_STATE]" at bounding box center [321, 102] width 119 height 16
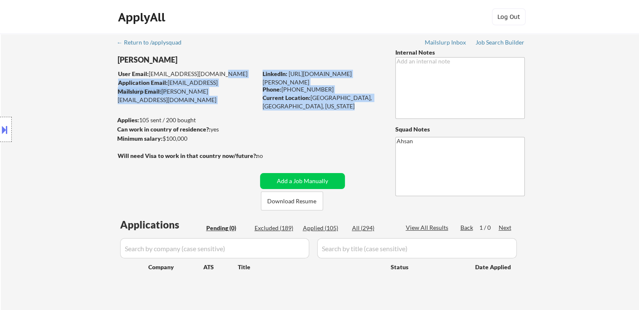
drag, startPoint x: 378, startPoint y: 95, endPoint x: 256, endPoint y: 76, distance: 122.9
click at [256, 76] on div "[PERSON_NAME] User Email: [EMAIL_ADDRESS][DOMAIN_NAME] Application Email: [EMAI…" at bounding box center [254, 129] width 275 height 162
click at [239, 96] on div "Mailslurp Email: [PERSON_NAME][EMAIL_ADDRESS][DOMAIN_NAME]" at bounding box center [187, 91] width 139 height 9
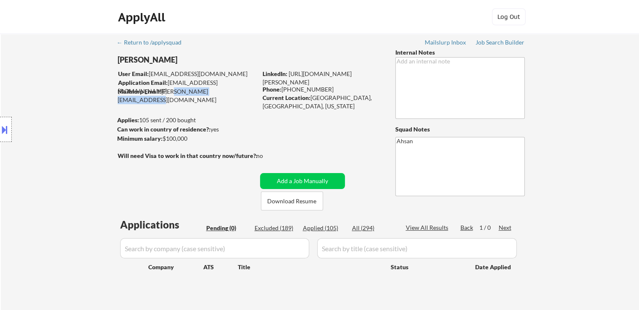
drag, startPoint x: 236, startPoint y: 93, endPoint x: 168, endPoint y: 108, distance: 70.0
click at [173, 93] on div "Mailslurp Email: [PERSON_NAME][EMAIL_ADDRESS][DOMAIN_NAME]" at bounding box center [187, 95] width 139 height 16
click at [227, 112] on div "← Return to /applysquad Mailslurp Inbox Job Search Builder [PERSON_NAME] User E…" at bounding box center [319, 170] width 419 height 273
click at [242, 93] on div "Mailslurp Email: [PERSON_NAME][EMAIL_ADDRESS][DOMAIN_NAME]" at bounding box center [187, 95] width 139 height 16
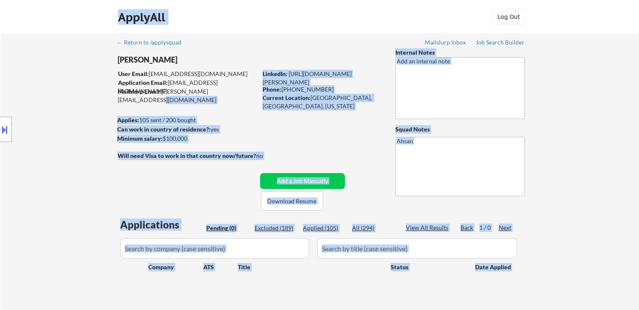
drag, startPoint x: 242, startPoint y: 93, endPoint x: 114, endPoint y: 78, distance: 128.6
click at [114, 78] on body "← Return to /applysquad Mailslurp Inbox Job Search Builder [PERSON_NAME] User E…" at bounding box center [319, 155] width 639 height 310
click at [106, 79] on div "Location Inclusions:" at bounding box center [75, 130] width 150 height 156
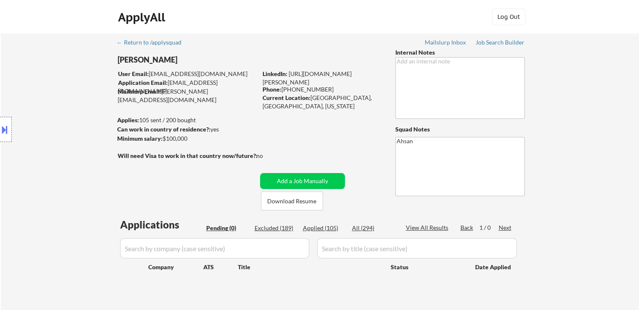
drag, startPoint x: 74, startPoint y: 65, endPoint x: 77, endPoint y: 61, distance: 4.5
click at [75, 64] on div "Location Inclusions:" at bounding box center [75, 130] width 150 height 156
